Goal: Task Accomplishment & Management: Use online tool/utility

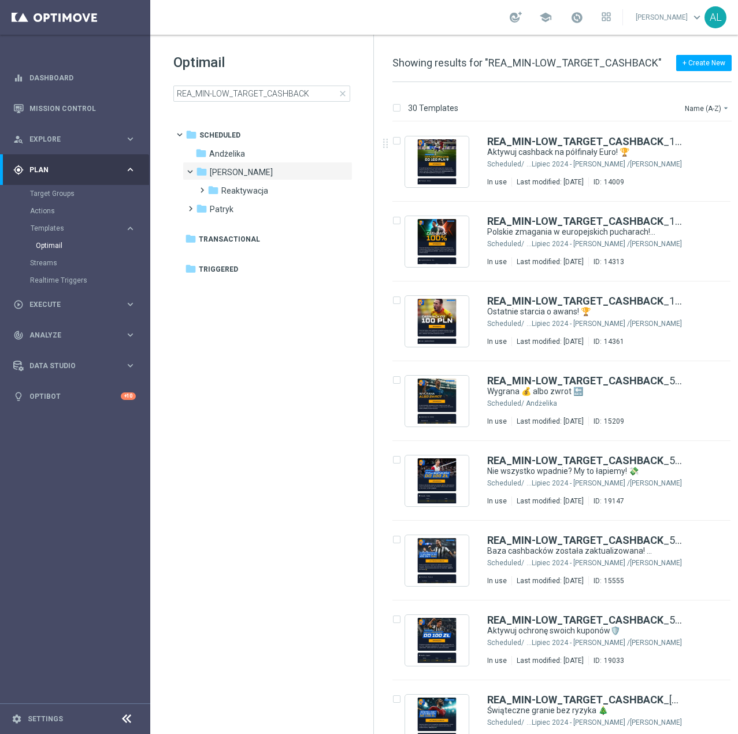
click at [291, 94] on input "REA_MIN-LOW_TARGET_CASHBACK" at bounding box center [261, 94] width 177 height 16
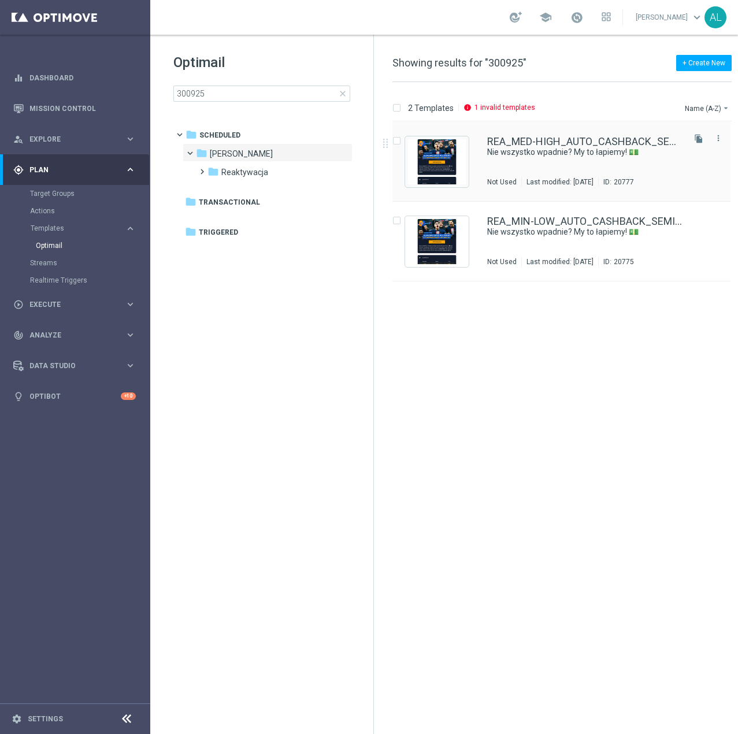
type input "300925"
click at [511, 164] on div "REA_MED-HIGH_AUTO_CASHBACK_SEMI 50% do 300 PLN_ 300925 Nie wszystko wpadnie? My…" at bounding box center [584, 161] width 195 height 50
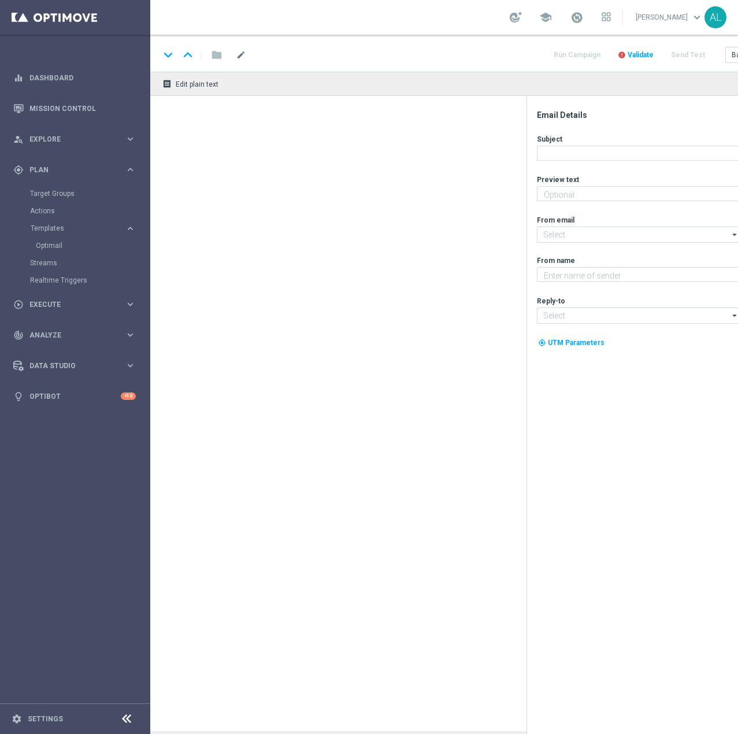
type textarea "Typuj z cashbackiem do 300 zł 🔙"
type textarea "STS"
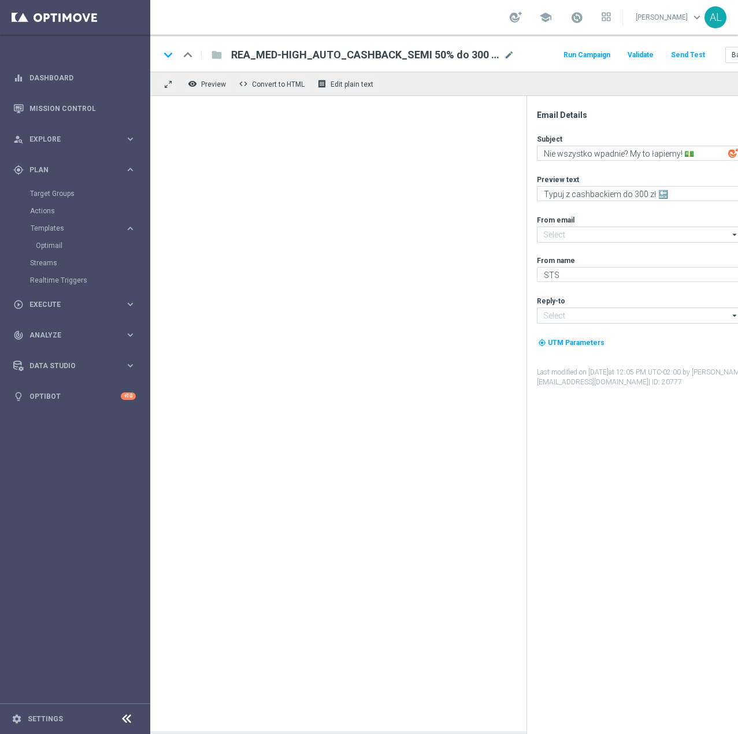
type input "[EMAIL_ADDRESS][DOMAIN_NAME]"
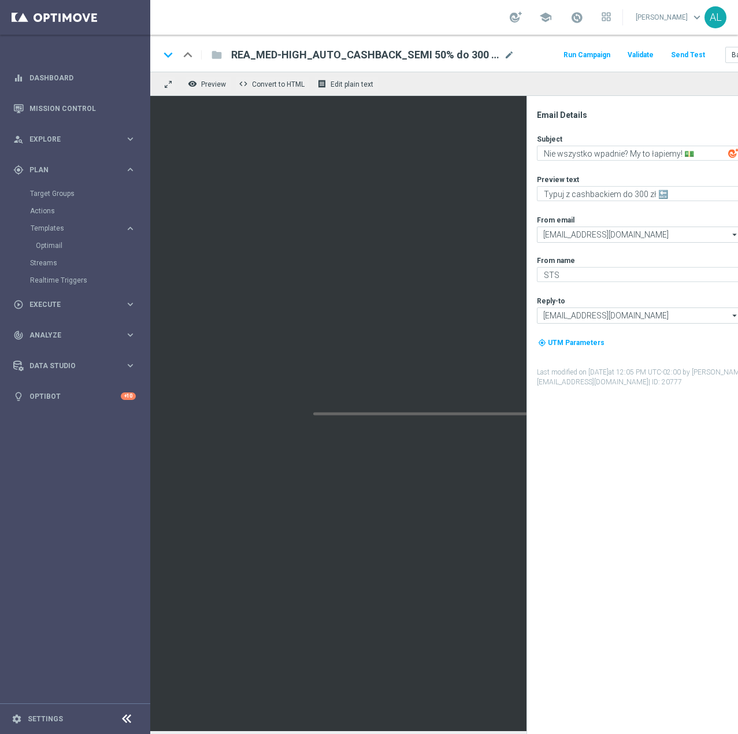
click at [326, 56] on span "REA_MED-HIGH_AUTO_CASHBACK_SEMI 50% do 300 PLN_300925" at bounding box center [365, 55] width 268 height 14
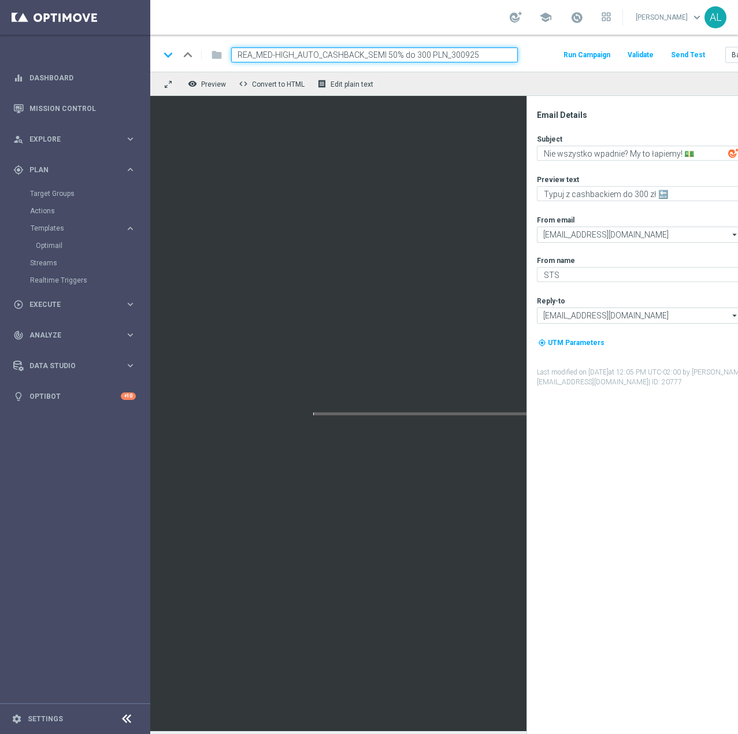
click at [326, 56] on input "REA_MED-HIGH_AUTO_CASHBACK_SEMI 50% do 300 PLN_300925" at bounding box center [374, 54] width 287 height 15
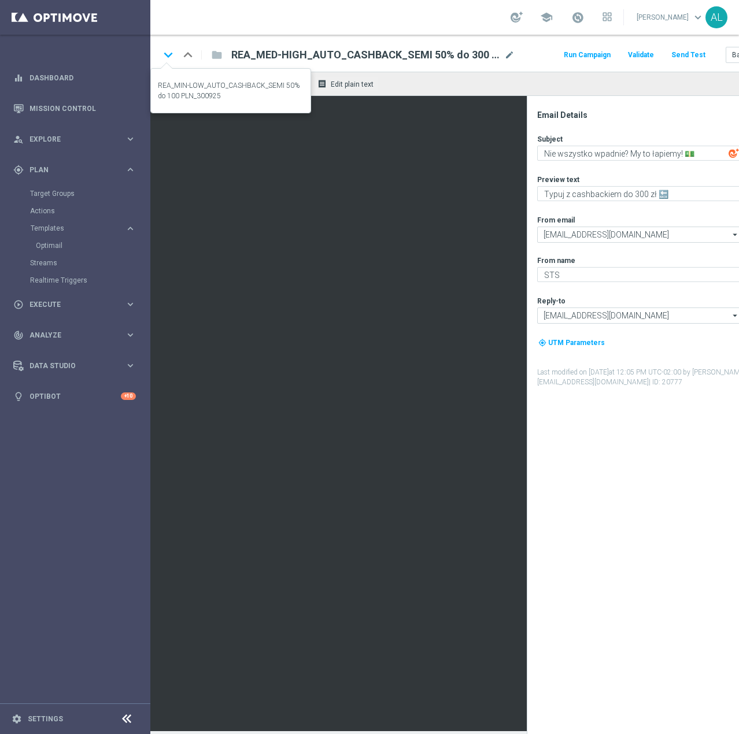
click at [175, 58] on icon "keyboard_arrow_down" at bounding box center [168, 54] width 17 height 17
type textarea "Typuj z cashbackiem do 100 zł 🔙"
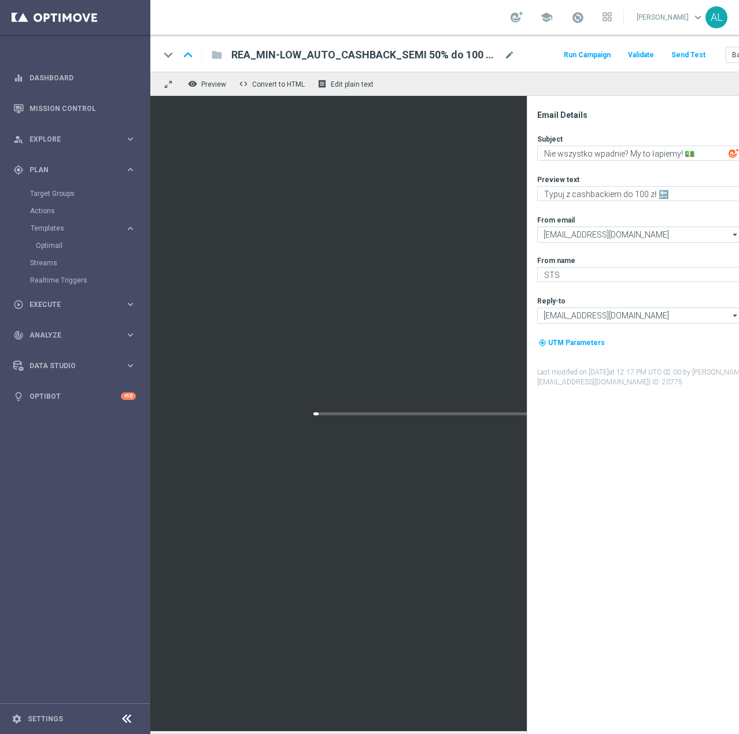
click at [465, 56] on span "REA_MIN-LOW_AUTO_CASHBACK_SEMI 50% do 100 PLN_300925" at bounding box center [365, 55] width 268 height 14
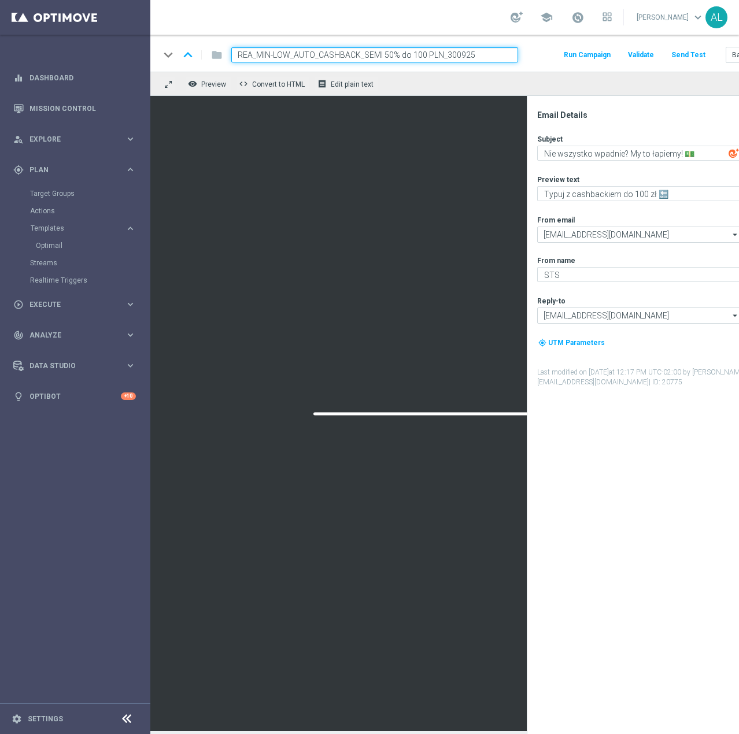
click at [465, 56] on input "REA_MIN-LOW_AUTO_CASHBACK_SEMI 50% do 100 PLN_300925" at bounding box center [374, 54] width 287 height 15
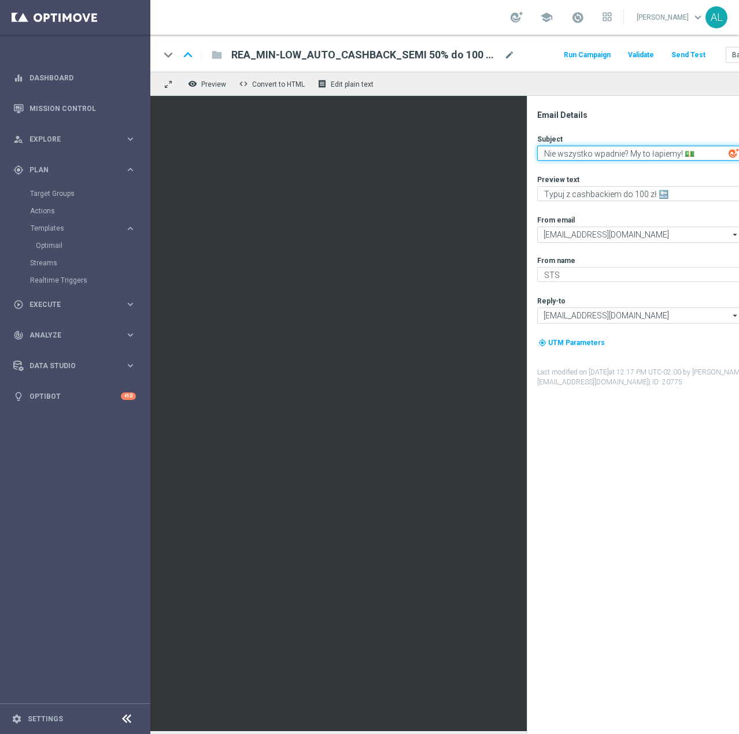
click at [634, 157] on textarea "Nie wszystko wpadnie? My to łapiemy! 💵" at bounding box center [639, 153] width 205 height 15
click at [574, 184] on div "Preview text Typuj z cashbackiem do 100 zł 🔙 playlist_add" at bounding box center [650, 188] width 227 height 27
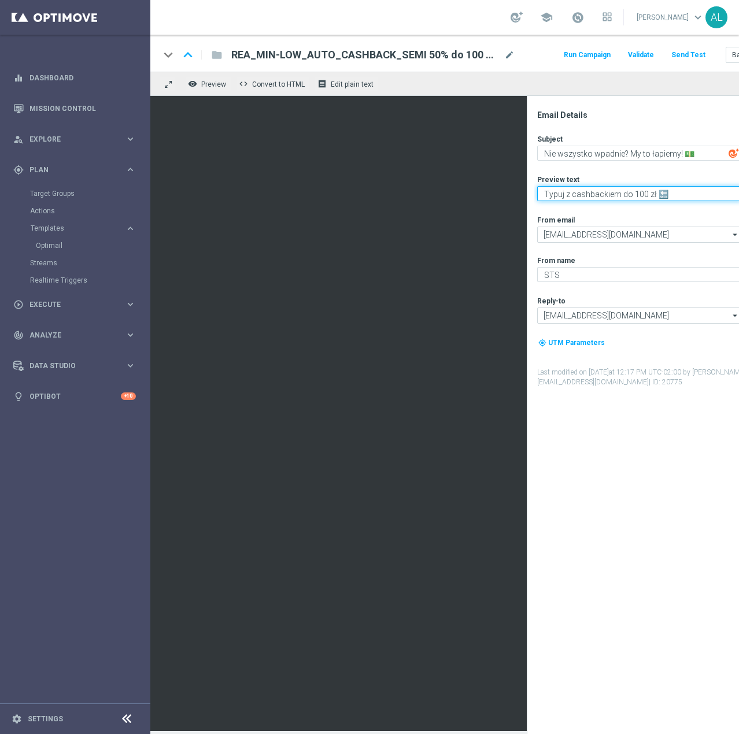
click at [576, 193] on textarea "Typuj z cashbackiem do 100 zł 🔙" at bounding box center [639, 193] width 205 height 15
drag, startPoint x: 577, startPoint y: 193, endPoint x: 596, endPoint y: 192, distance: 18.5
click at [578, 193] on textarea "Typuj z cashbackiem do 100 zł 🔙" at bounding box center [639, 193] width 205 height 15
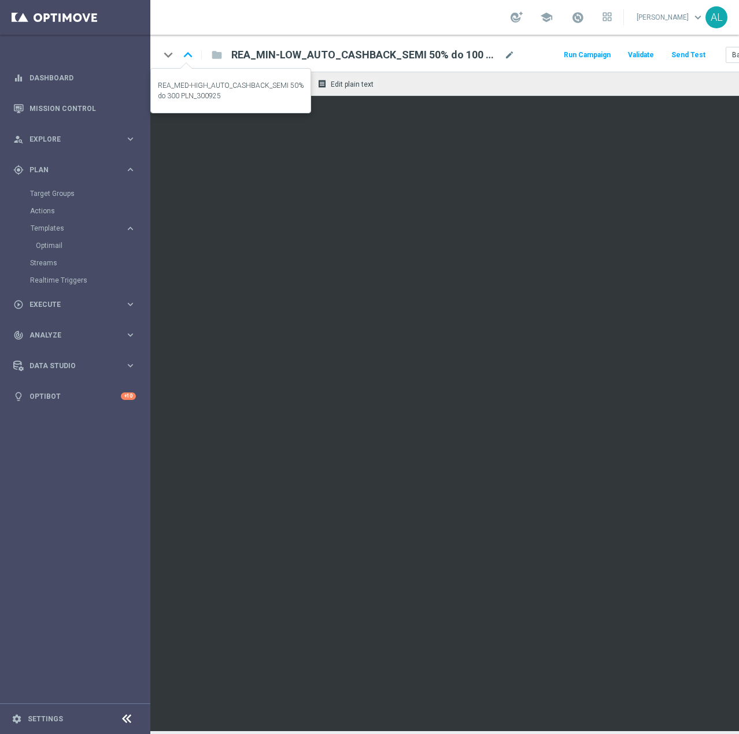
click at [192, 54] on icon "keyboard_arrow_up" at bounding box center [187, 54] width 17 height 17
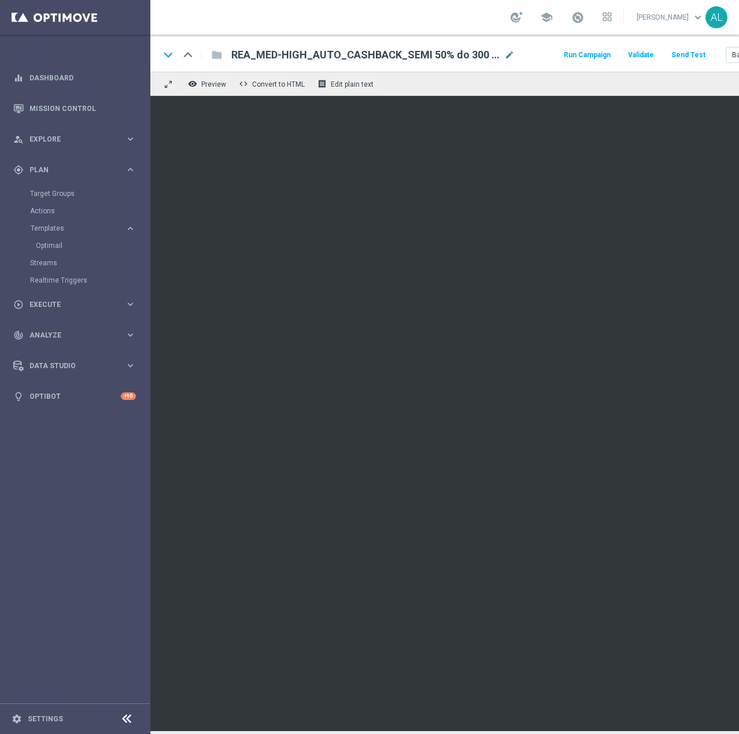
click at [324, 58] on span "REA_MED-HIGH_AUTO_CASHBACK_SEMI 50% do 300 PLN_300925" at bounding box center [365, 55] width 268 height 14
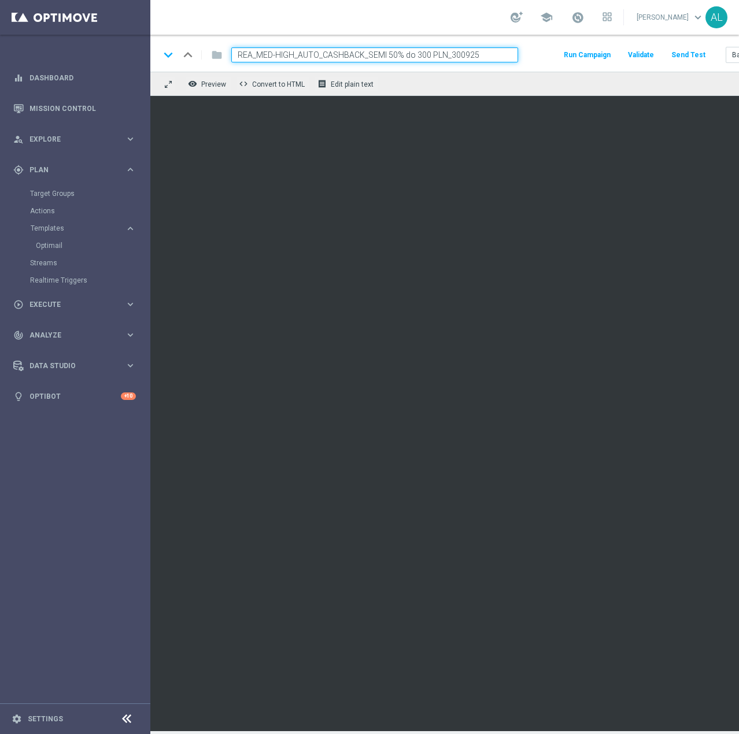
click at [324, 58] on input "REA_MED-HIGH_AUTO_CASHBACK_SEMI 50% do 300 PLN_300925" at bounding box center [374, 54] width 287 height 15
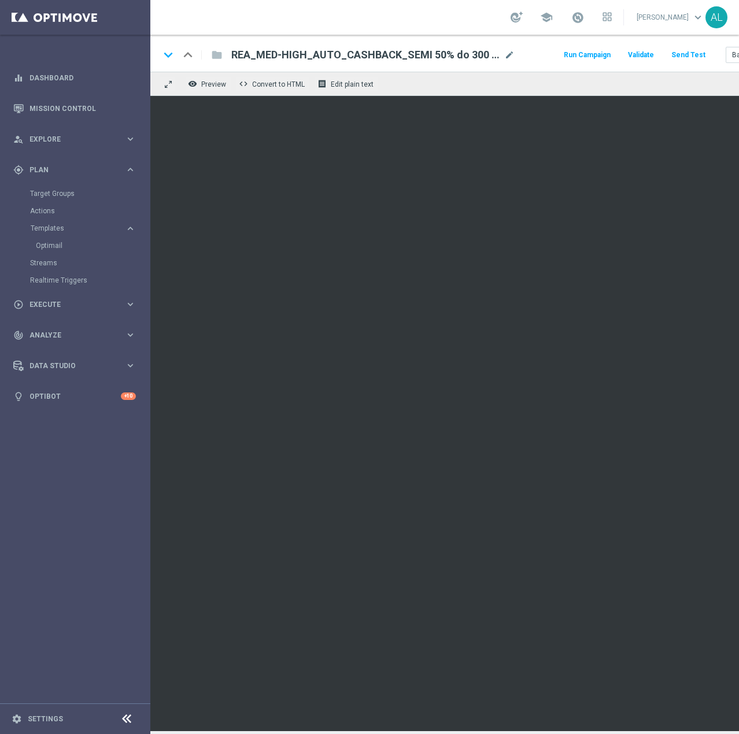
scroll to position [0, 73]
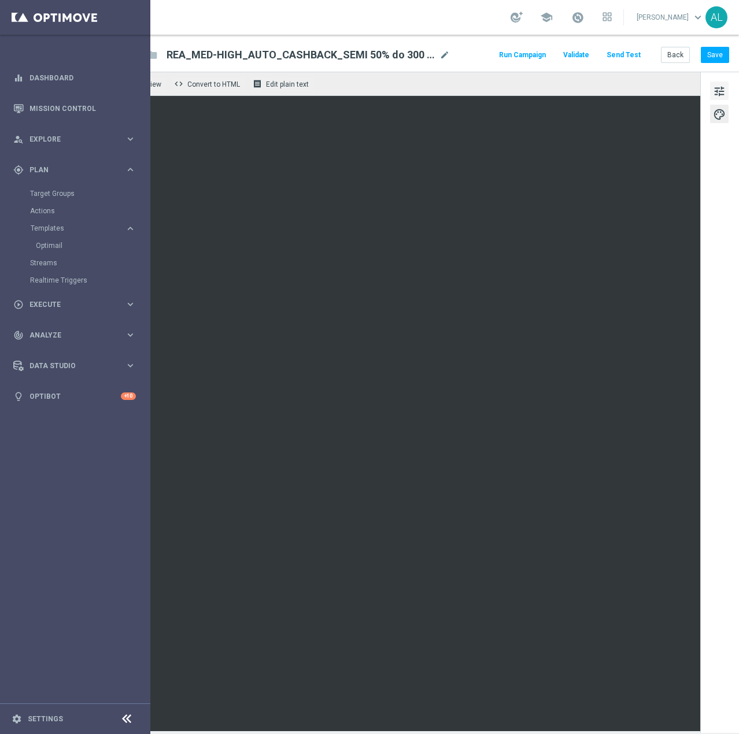
click at [718, 91] on button "tune" at bounding box center [719, 91] width 19 height 19
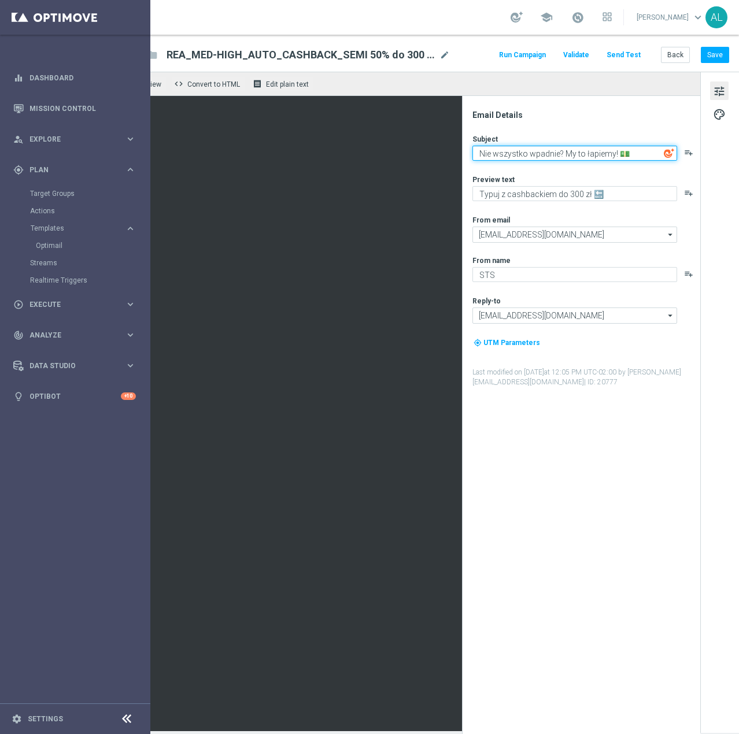
click at [568, 148] on textarea "Nie wszystko wpadnie? My to łapiemy! 💵" at bounding box center [574, 153] width 205 height 15
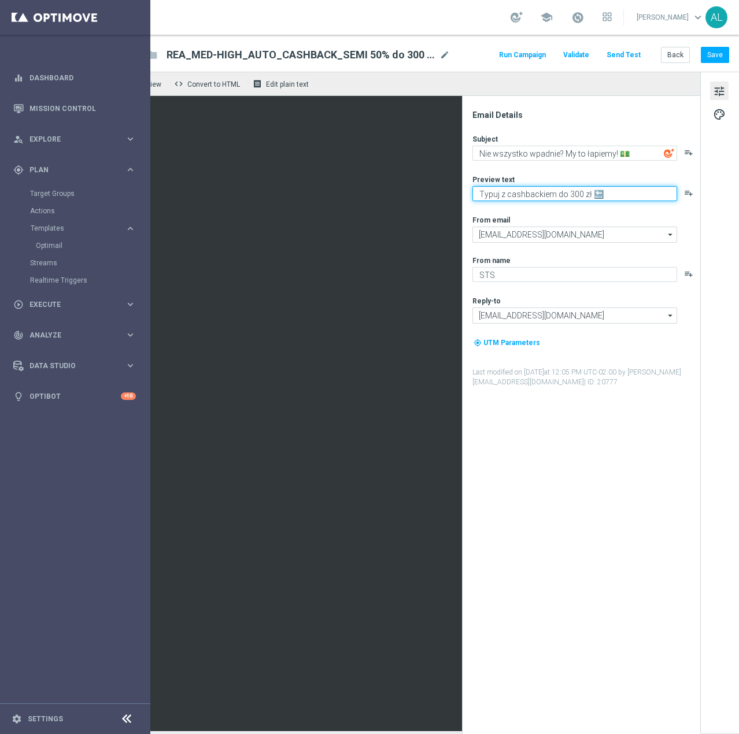
click at [517, 192] on textarea "Typuj z cashbackiem do 300 zł 🔙" at bounding box center [574, 193] width 205 height 15
